Goal: Task Accomplishment & Management: Complete application form

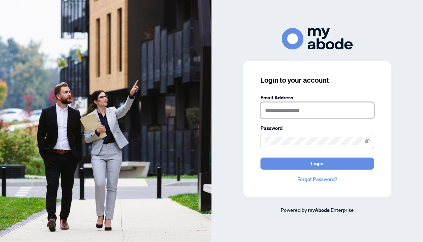
click at [284, 110] on input "text" at bounding box center [318, 110] width 114 height 16
type input "**********"
click at [261, 158] on button "Login" at bounding box center [318, 164] width 114 height 12
click at [368, 142] on icon "eye-invisible" at bounding box center [367, 141] width 5 height 5
click at [261, 158] on button "Login" at bounding box center [318, 164] width 114 height 12
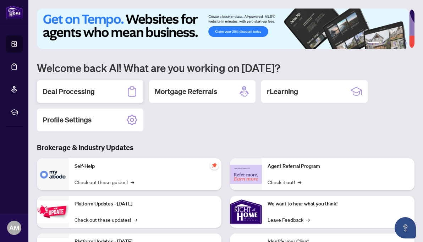
click at [90, 90] on h2 "Deal Processing" at bounding box center [69, 92] width 52 height 10
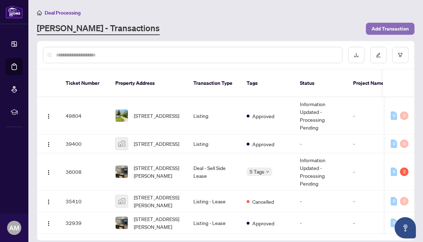
click at [390, 28] on span "Add Transaction" at bounding box center [390, 28] width 37 height 11
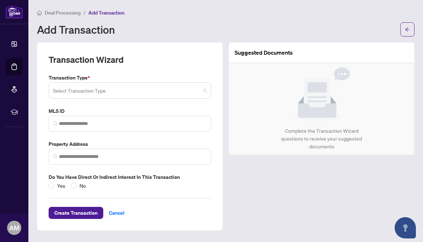
click at [141, 94] on input "search" at bounding box center [127, 92] width 148 height 16
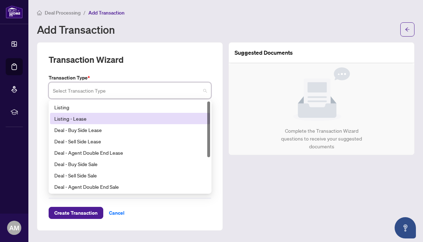
click at [123, 119] on div "Listing - Lease" at bounding box center [130, 119] width 152 height 8
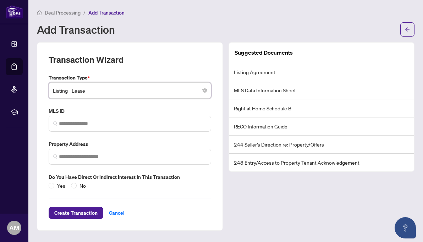
click at [123, 119] on span at bounding box center [130, 124] width 163 height 16
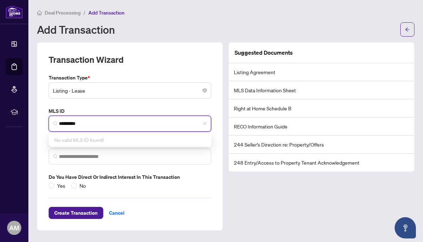
click at [122, 141] on div "No valid MLS ID found!" at bounding box center [130, 139] width 160 height 11
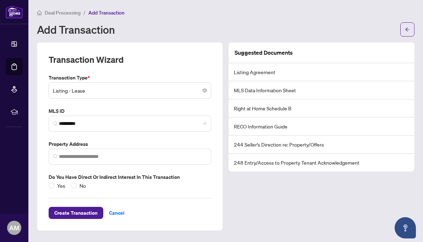
click at [139, 111] on label "MLS ID" at bounding box center [130, 111] width 163 height 8
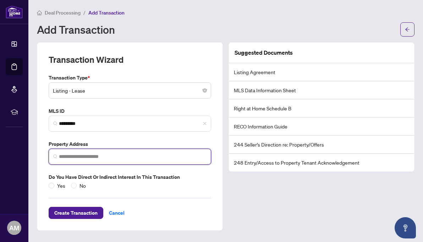
click at [118, 156] on input "search" at bounding box center [133, 156] width 148 height 7
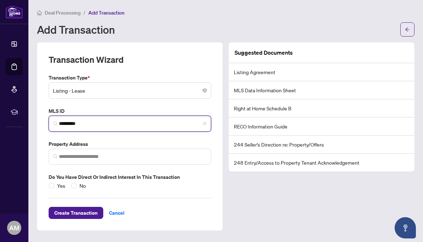
click at [120, 124] on input "*********" at bounding box center [133, 123] width 148 height 7
type input "*"
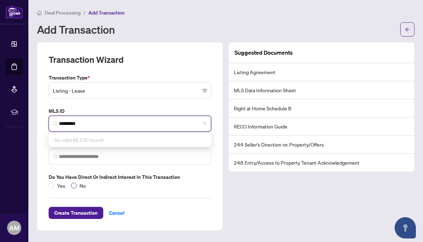
type input "*********"
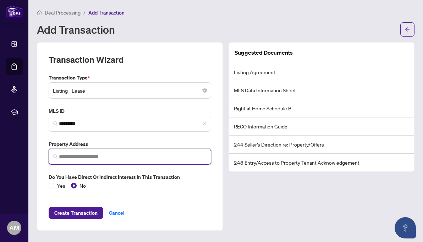
click at [80, 155] on input "search" at bounding box center [133, 156] width 148 height 7
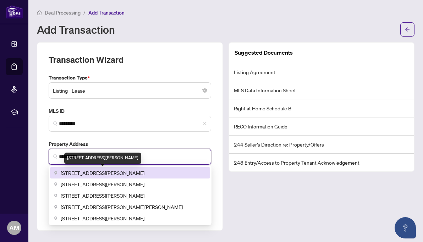
click at [84, 169] on span "53 Primeau Drive, Aurora, ON, Canada" at bounding box center [103, 173] width 84 height 8
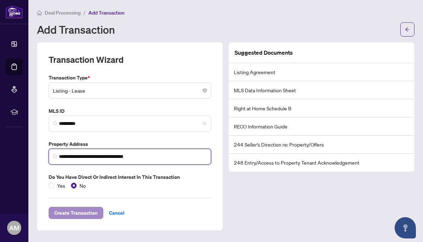
type input "**********"
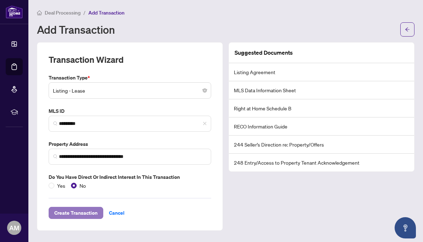
click at [72, 210] on span "Create Transaction" at bounding box center [75, 212] width 43 height 11
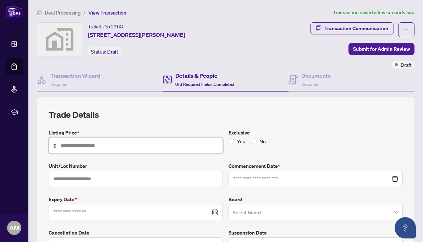
click at [88, 147] on input "text" at bounding box center [140, 146] width 158 height 8
type input "*****"
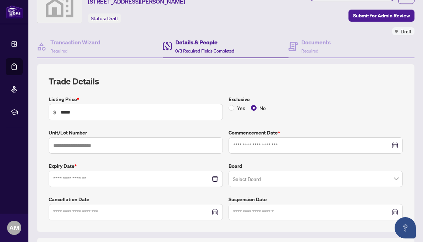
scroll to position [38, 0]
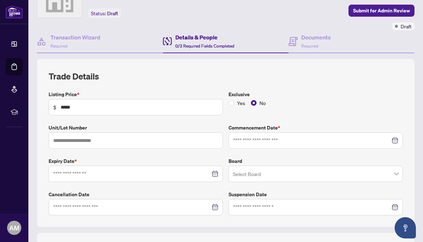
click at [391, 140] on div at bounding box center [315, 141] width 165 height 8
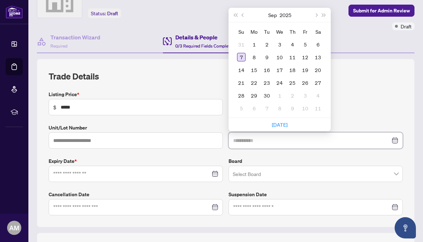
type input "**********"
click at [240, 54] on div "7" at bounding box center [241, 57] width 9 height 9
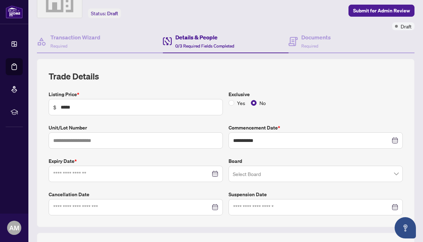
click at [215, 173] on div at bounding box center [135, 174] width 165 height 8
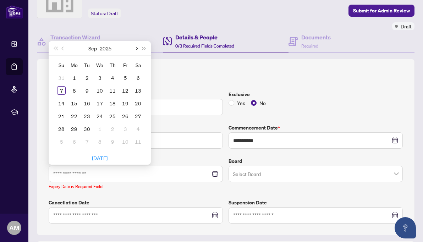
click at [138, 45] on button "Next month (PageDown)" at bounding box center [136, 48] width 8 height 14
type input "**********"
click at [122, 84] on td "7" at bounding box center [125, 90] width 13 height 13
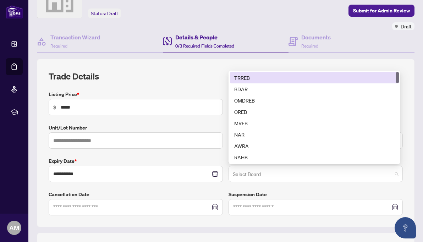
click at [390, 171] on span at bounding box center [316, 173] width 166 height 13
type input "*"
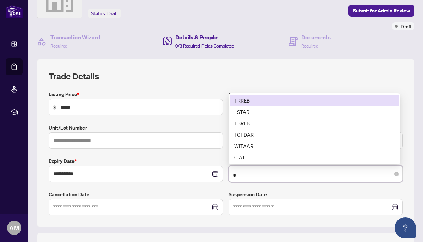
click at [335, 101] on div "TRREB" at bounding box center [314, 101] width 161 height 8
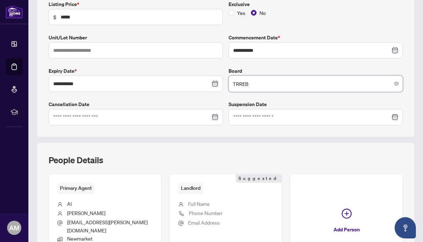
scroll to position [184, 0]
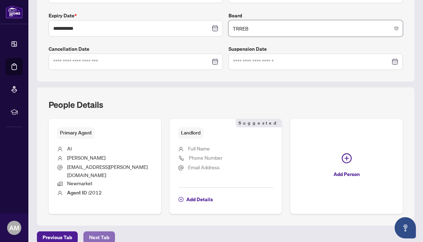
click at [98, 232] on span "Next Tab" at bounding box center [99, 237] width 20 height 11
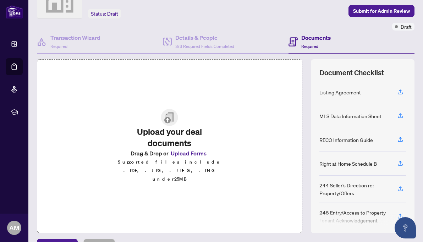
scroll to position [38, 0]
click at [397, 90] on icon "button" at bounding box center [400, 92] width 6 height 6
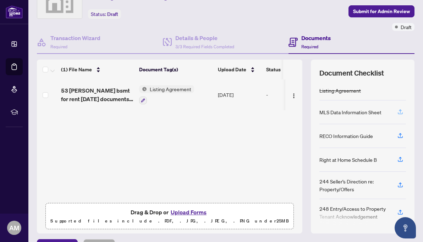
click at [398, 110] on icon "button" at bounding box center [400, 112] width 6 height 6
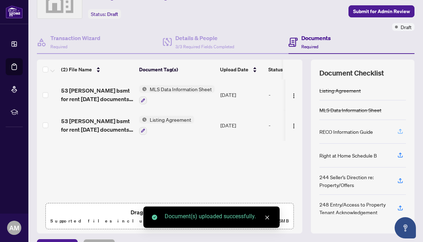
click at [397, 129] on icon "button" at bounding box center [400, 131] width 6 height 6
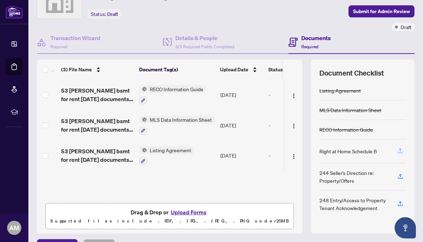
click at [397, 148] on icon "button" at bounding box center [400, 151] width 6 height 6
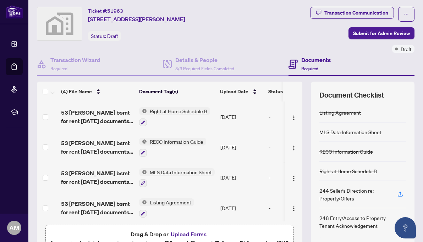
scroll to position [0, 0]
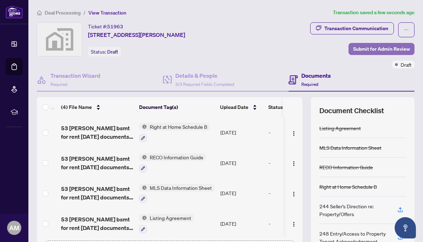
click at [368, 47] on span "Submit for Admin Review" at bounding box center [381, 48] width 57 height 11
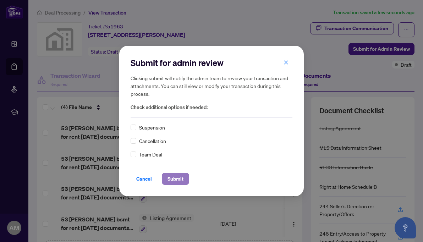
click at [174, 175] on span "Submit" at bounding box center [176, 178] width 16 height 11
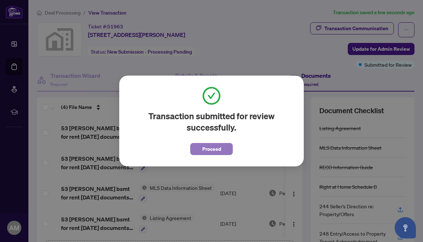
click at [212, 151] on span "Proceed" at bounding box center [211, 149] width 19 height 11
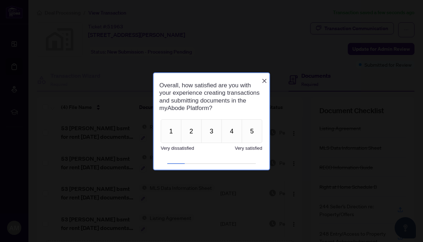
click at [266, 78] on icon "Close button" at bounding box center [265, 81] width 6 height 6
